Goal: Entertainment & Leisure: Consume media (video, audio)

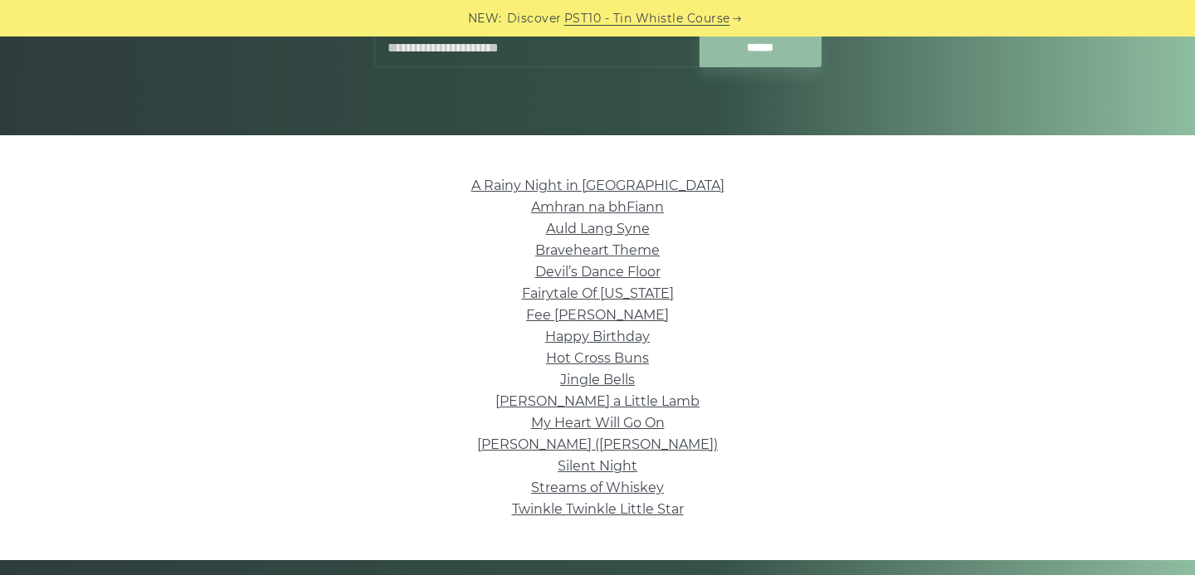
scroll to position [296, 0]
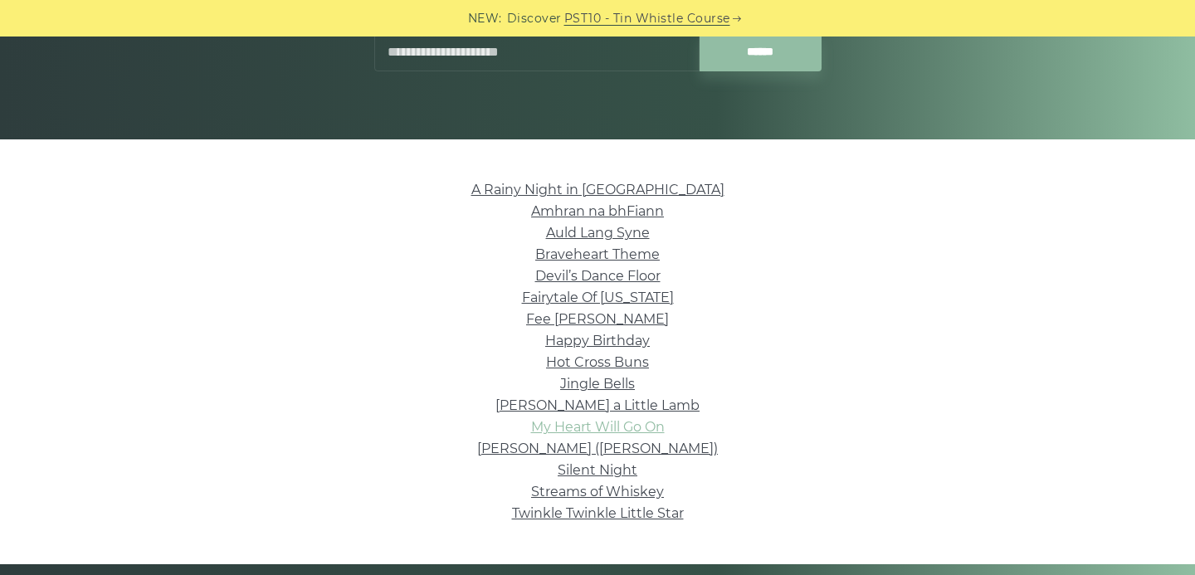
click at [573, 427] on link "My Heart Will Go On" at bounding box center [598, 427] width 134 height 16
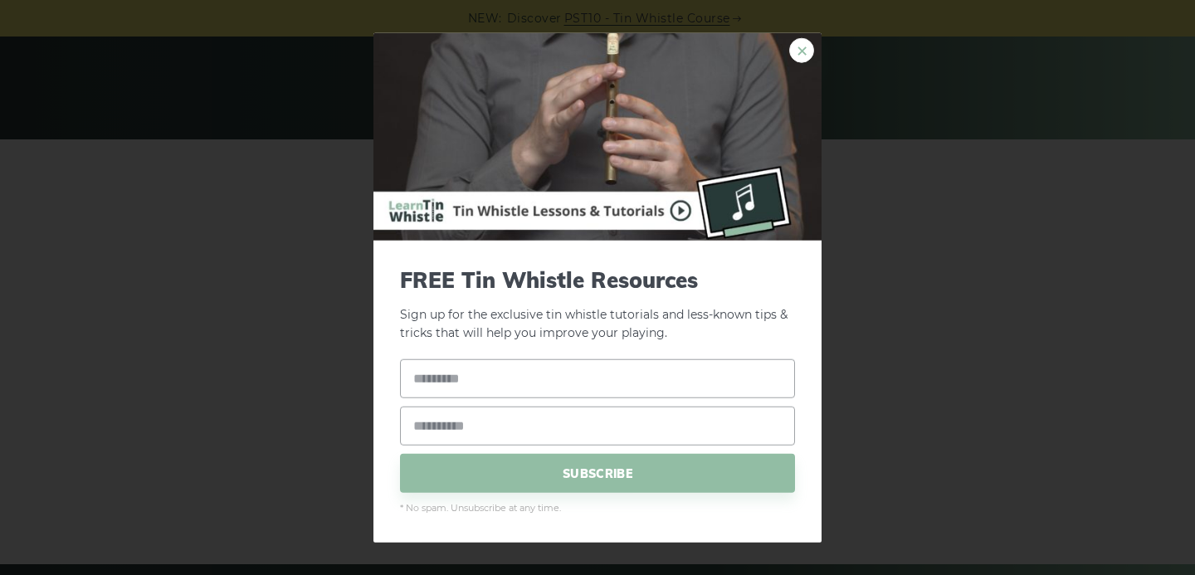
click at [806, 58] on link "×" at bounding box center [801, 49] width 25 height 25
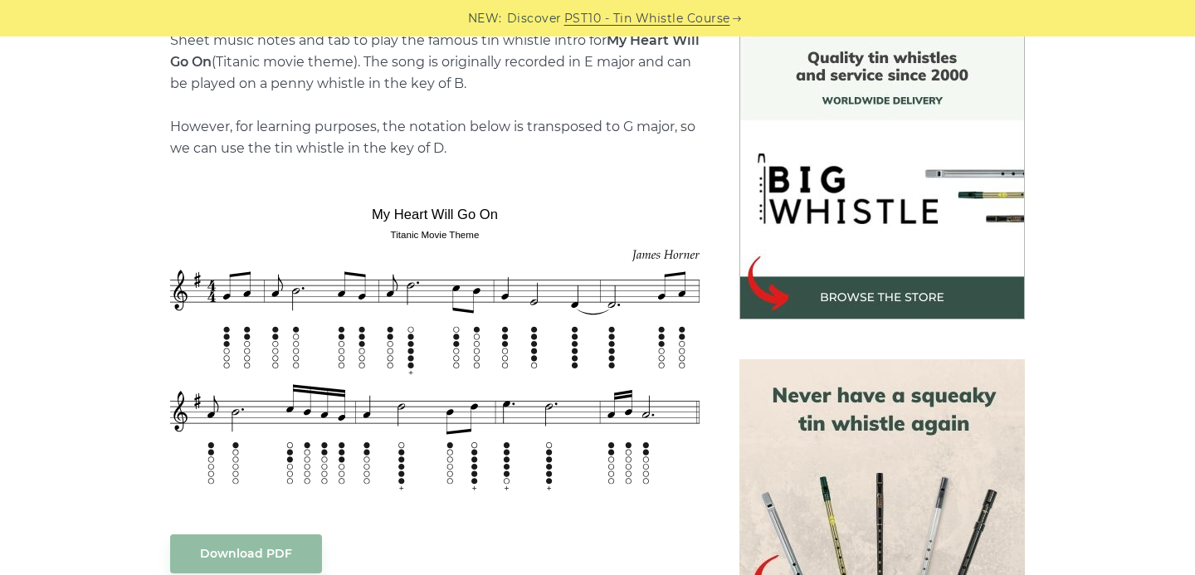
scroll to position [446, 0]
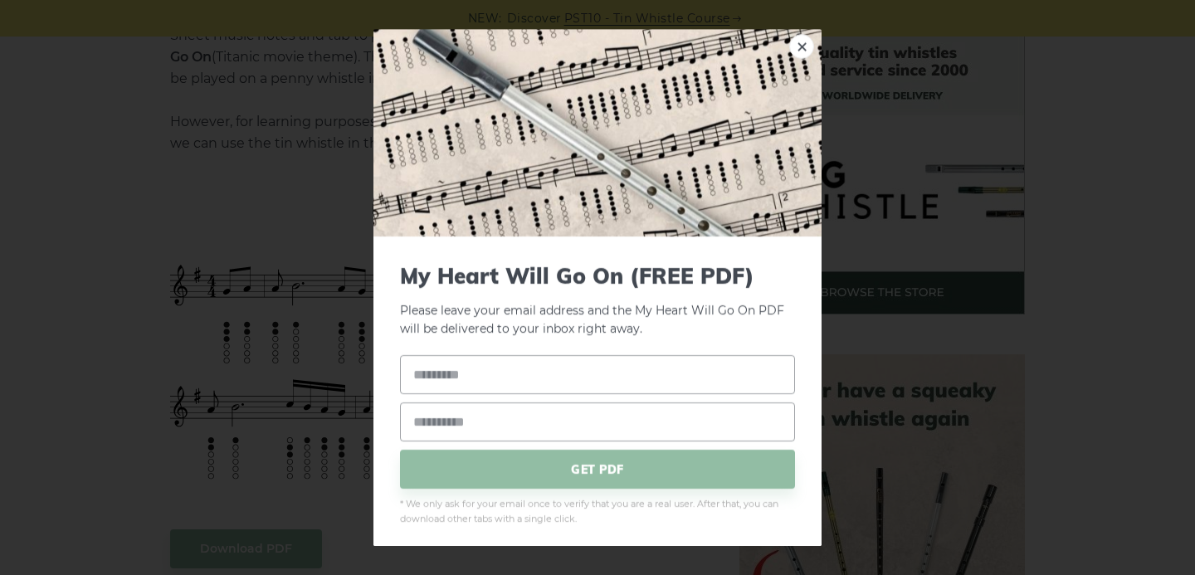
click at [312, 299] on div "× My Heart Will Go On (FREE PDF) Please leave your email address and the My Hea…" at bounding box center [597, 287] width 1195 height 575
click at [794, 52] on link "×" at bounding box center [801, 46] width 25 height 25
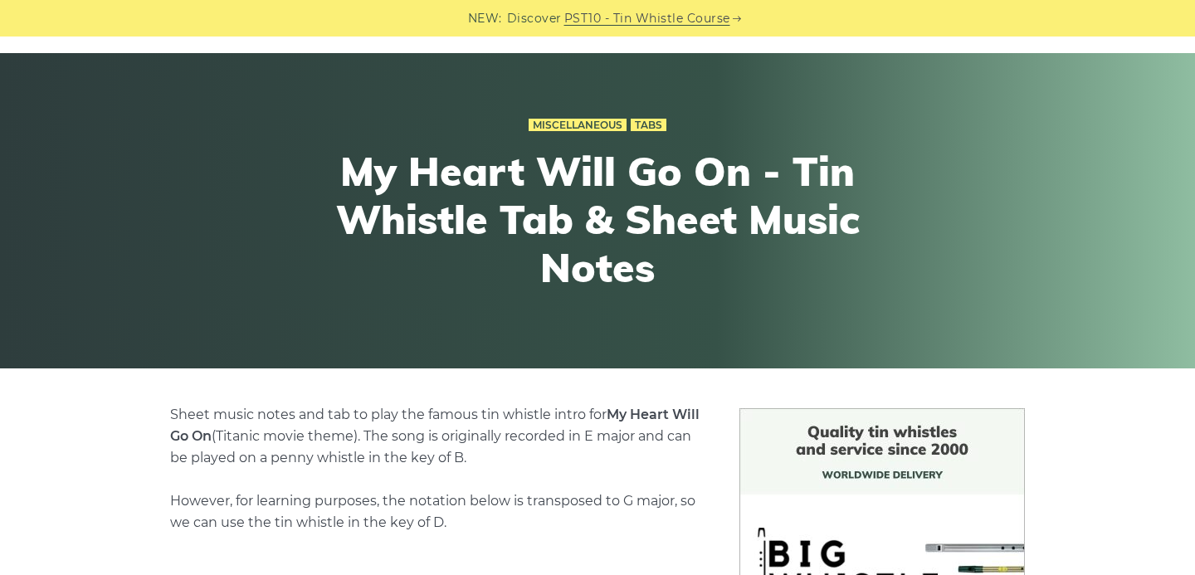
scroll to position [0, 0]
